Goal: Task Accomplishment & Management: Complete application form

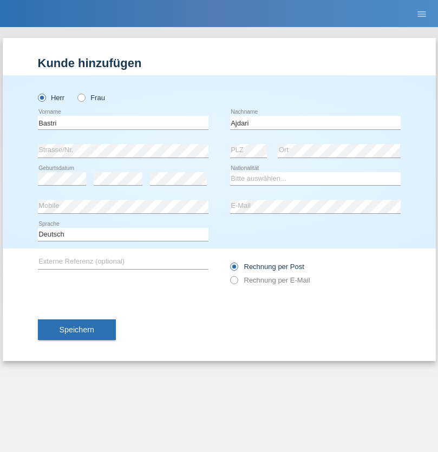
type input "Ajdari"
select select "MK"
select select "C"
select select "01"
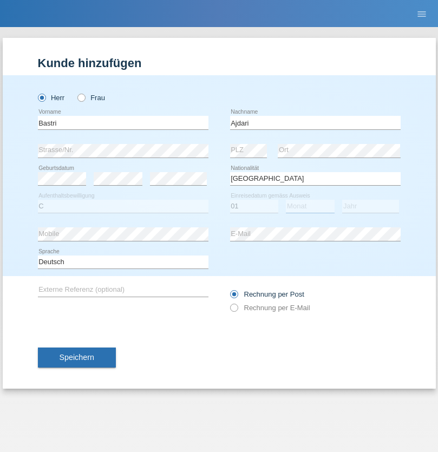
select select "02"
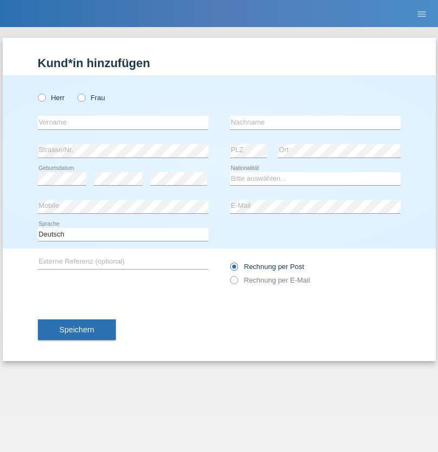
radio input "true"
click at [123, 122] on input "text" at bounding box center [123, 123] width 170 height 14
type input "Denise"
click at [315, 122] on input "text" at bounding box center [315, 123] width 170 height 14
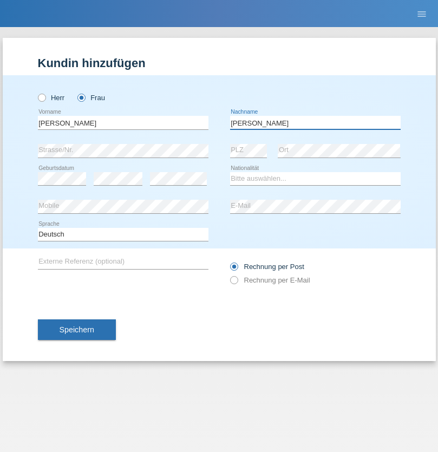
type input "Edward"
select select "CH"
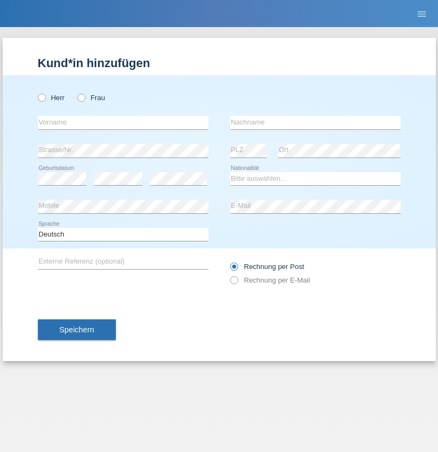
radio input "true"
click at [123, 122] on input "text" at bounding box center [123, 123] width 170 height 14
type input "[PERSON_NAME]"
click at [315, 122] on input "text" at bounding box center [315, 123] width 170 height 14
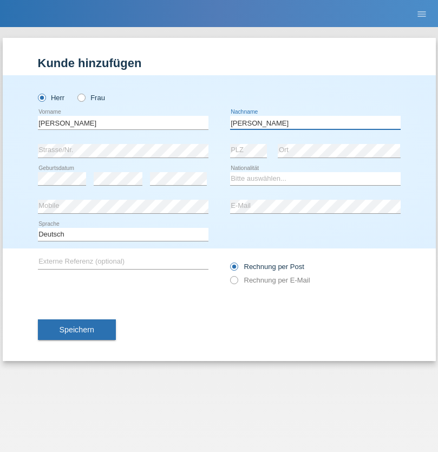
type input "Meier"
select select "CH"
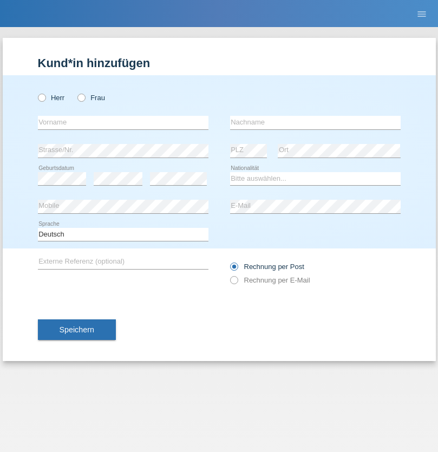
radio input "true"
click at [123, 122] on input "text" at bounding box center [123, 123] width 170 height 14
type input "Alban"
click at [315, 122] on input "text" at bounding box center [315, 123] width 170 height 14
type input "Selmonaj"
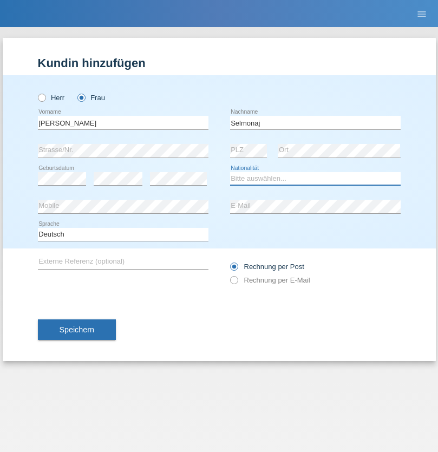
select select "CH"
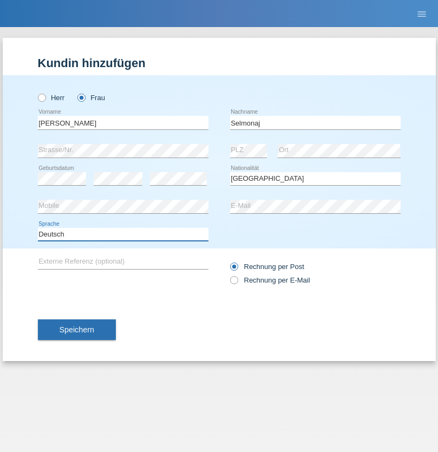
select select "en"
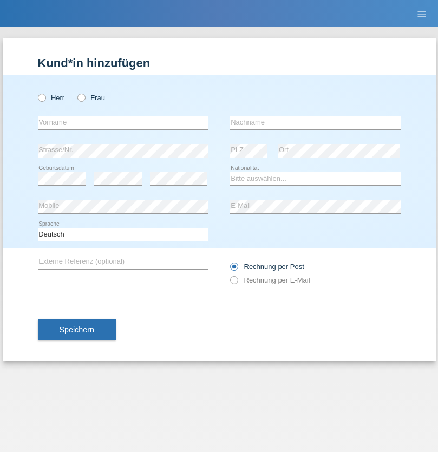
radio input "true"
click at [123, 122] on input "text" at bounding box center [123, 123] width 170 height 14
type input "[PERSON_NAME]"
click at [315, 122] on input "text" at bounding box center [315, 123] width 170 height 14
type input "Mehlhorn"
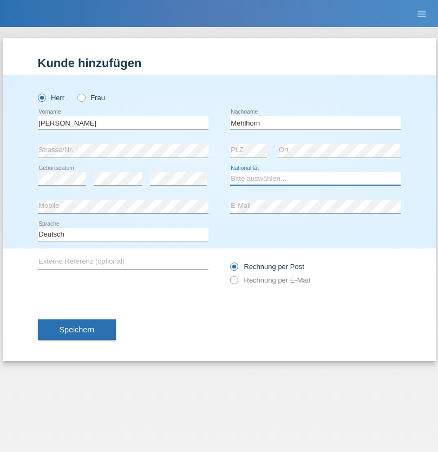
select select "CH"
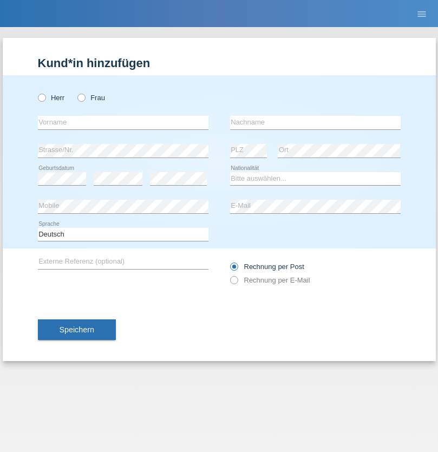
radio input "true"
click at [123, 122] on input "text" at bounding box center [123, 123] width 170 height 14
type input "Cristina"
click at [315, 122] on input "text" at bounding box center [315, 123] width 170 height 14
type input "Papuc"
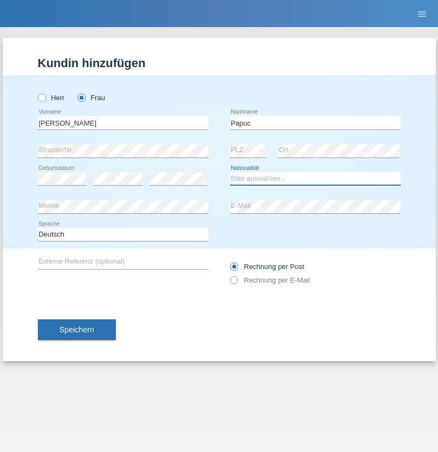
select select "RO"
select select "C"
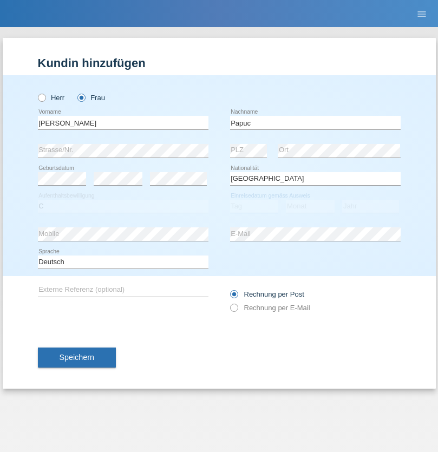
select select "30"
select select "07"
select select "2019"
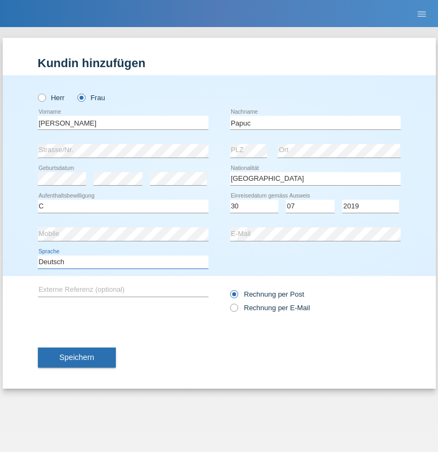
select select "en"
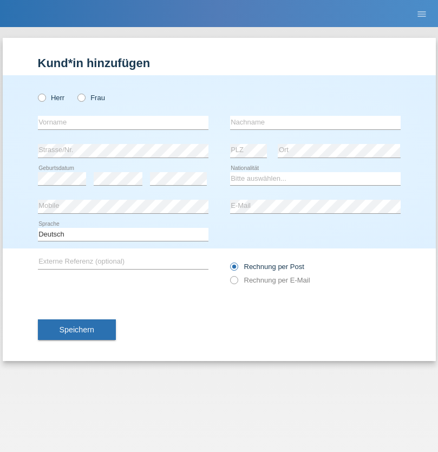
radio input "true"
click at [123, 122] on input "text" at bounding box center [123, 123] width 170 height 14
type input "Dikbaş"
click at [315, 122] on input "text" at bounding box center [315, 123] width 170 height 14
type input "Nuray"
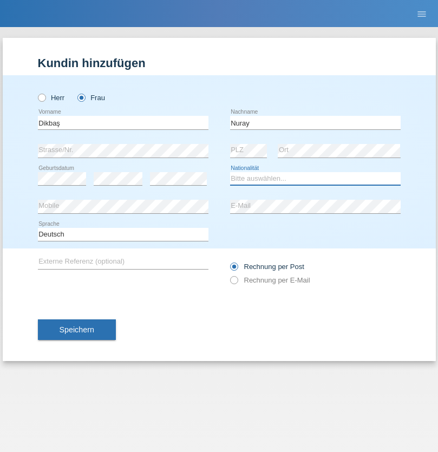
select select "TR"
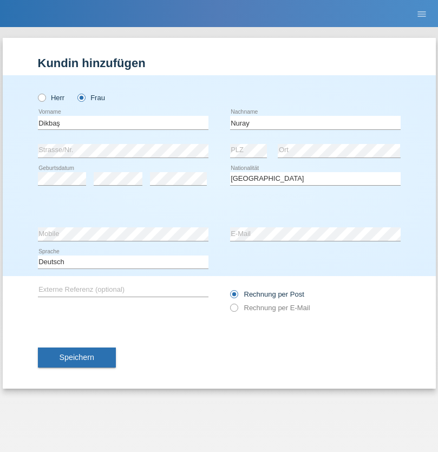
select select "C"
select select "09"
select select "11"
select select "1994"
